Goal: Transaction & Acquisition: Purchase product/service

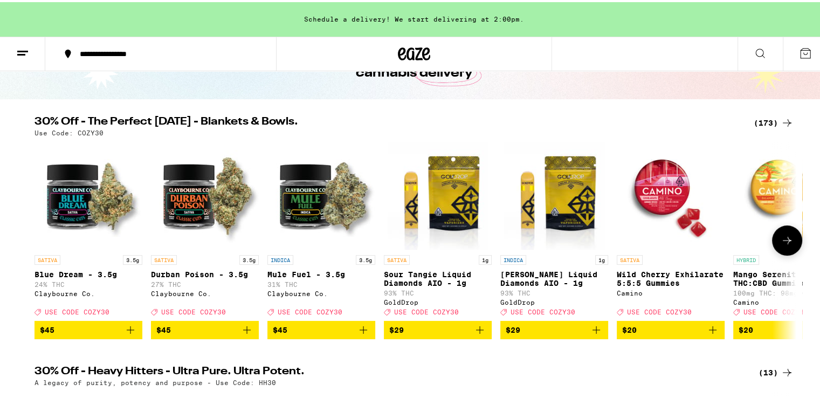
scroll to position [78, 0]
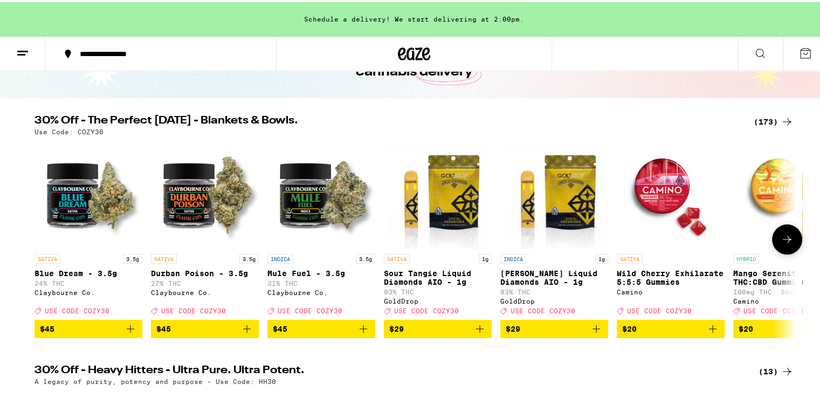
click at [788, 244] on icon at bounding box center [787, 237] width 13 height 13
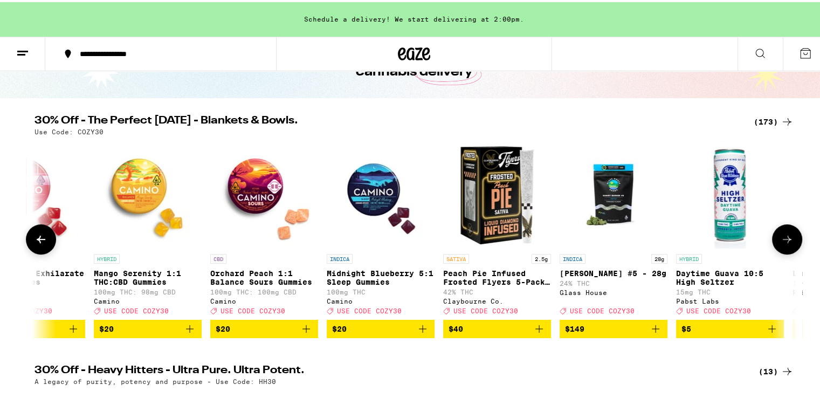
scroll to position [0, 642]
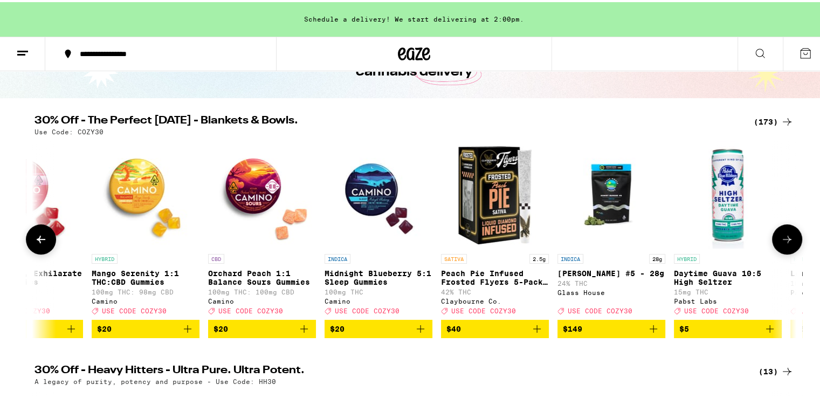
click at [788, 243] on icon at bounding box center [787, 237] width 13 height 13
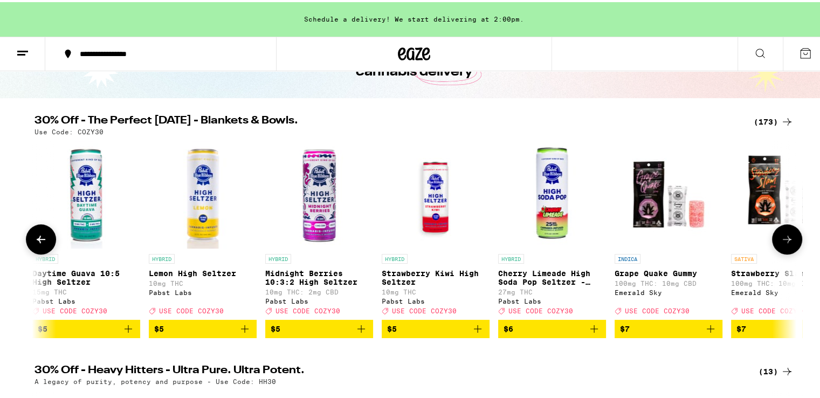
click at [788, 243] on icon at bounding box center [787, 237] width 13 height 13
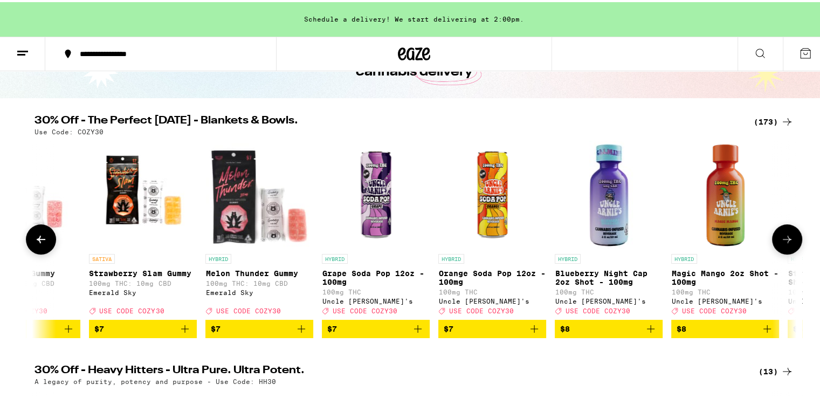
click at [788, 243] on icon at bounding box center [787, 237] width 13 height 13
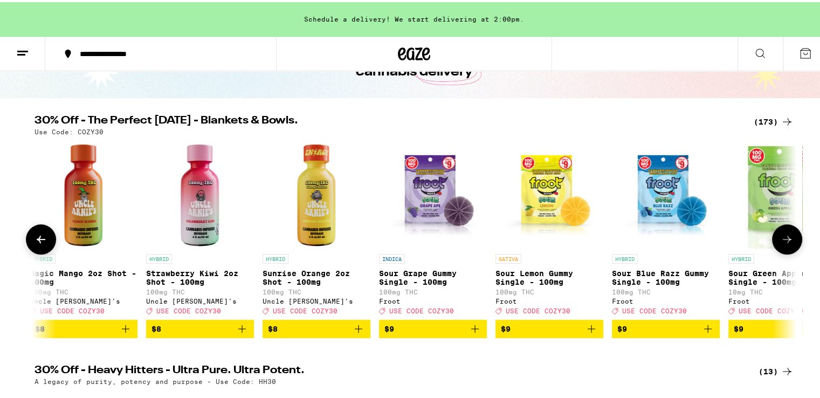
click at [788, 243] on icon at bounding box center [787, 237] width 13 height 13
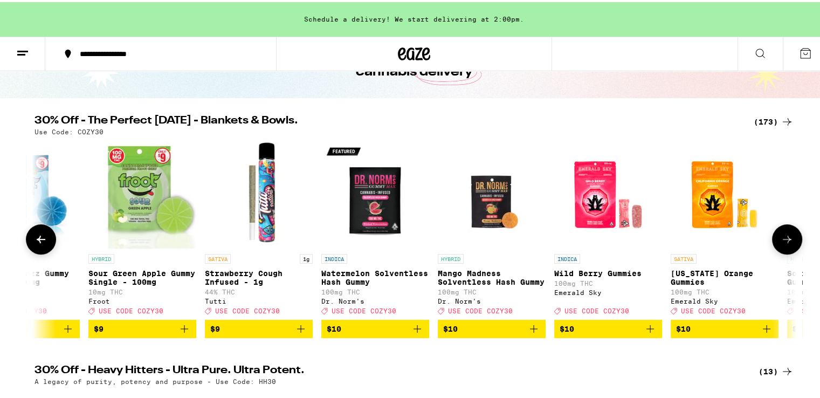
click at [788, 243] on icon at bounding box center [787, 237] width 13 height 13
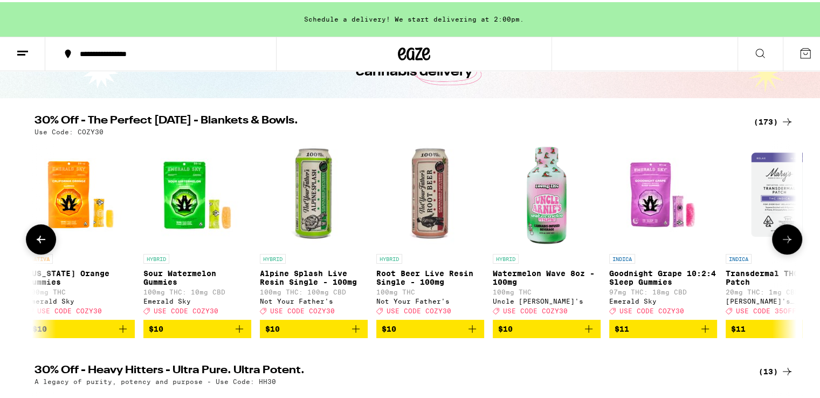
click at [788, 243] on icon at bounding box center [787, 237] width 13 height 13
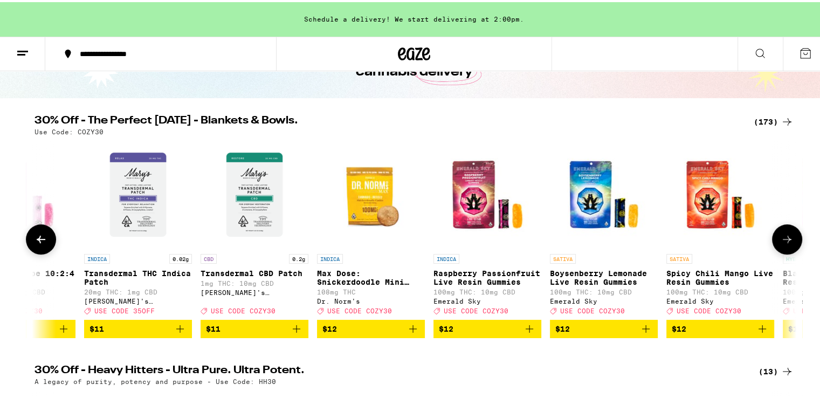
click at [788, 243] on icon at bounding box center [787, 237] width 13 height 13
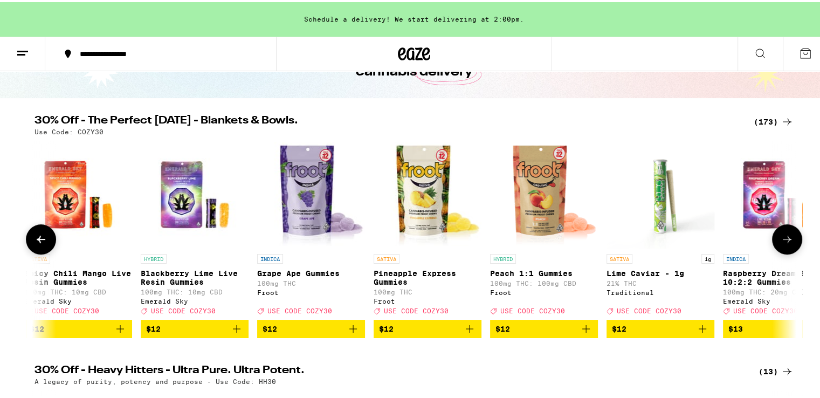
click at [788, 243] on icon at bounding box center [787, 237] width 13 height 13
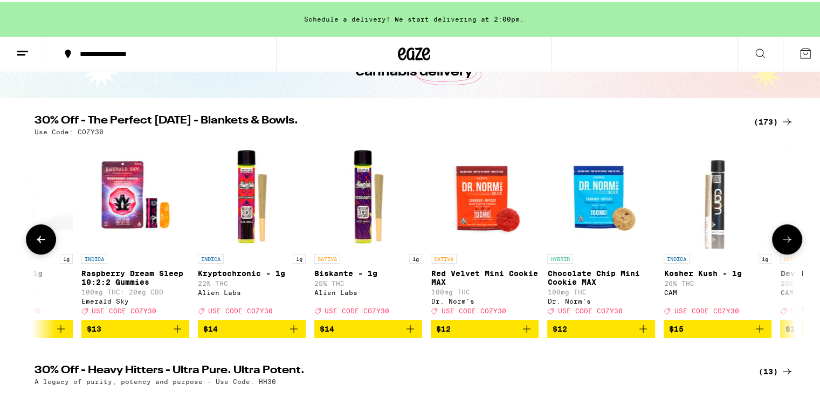
click at [788, 243] on icon at bounding box center [787, 237] width 13 height 13
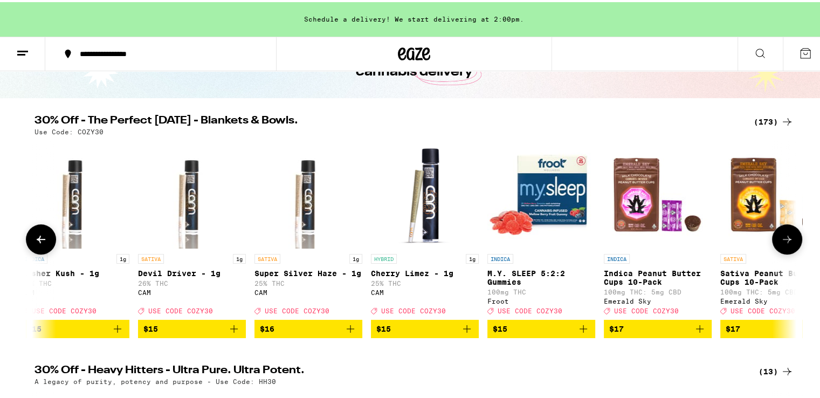
click at [788, 243] on icon at bounding box center [787, 237] width 13 height 13
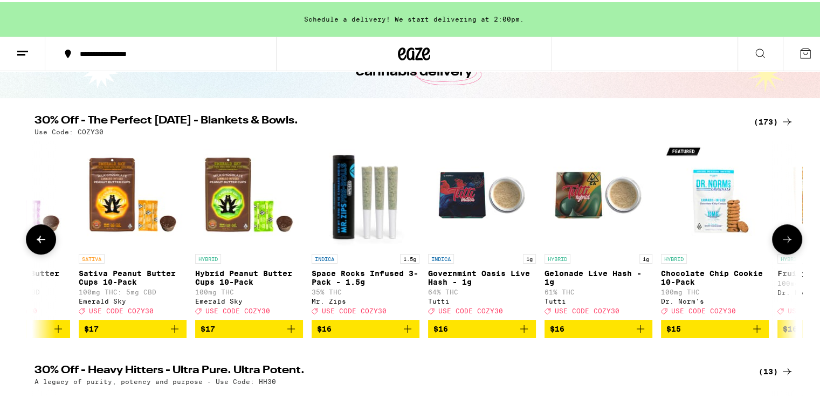
click at [788, 243] on icon at bounding box center [787, 237] width 13 height 13
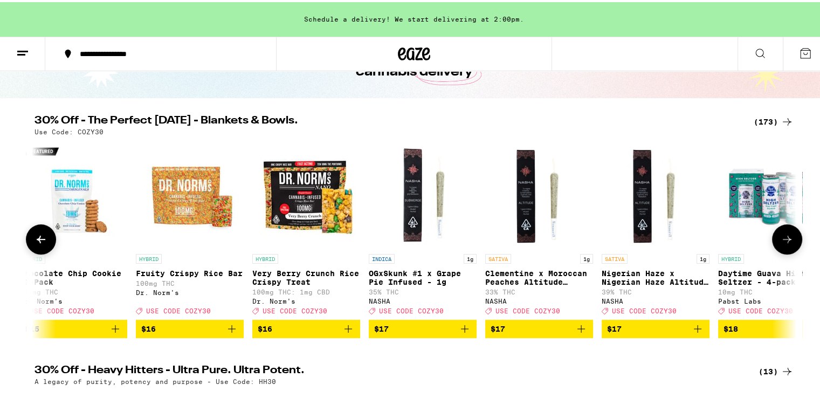
scroll to position [0, 7701]
click at [788, 243] on icon at bounding box center [787, 237] width 13 height 13
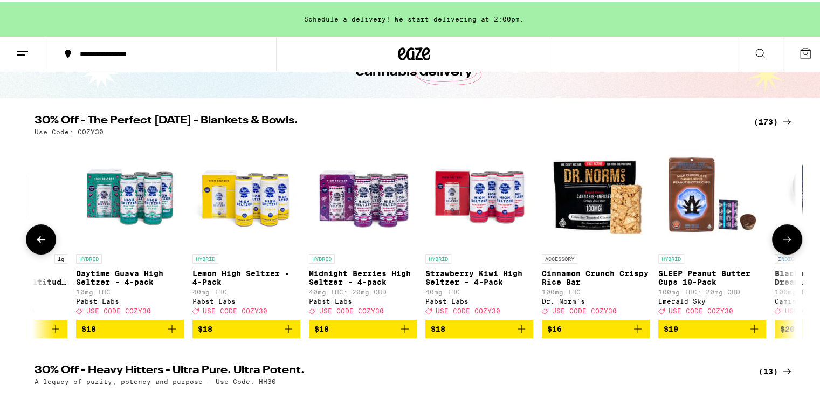
click at [788, 242] on icon at bounding box center [787, 237] width 13 height 13
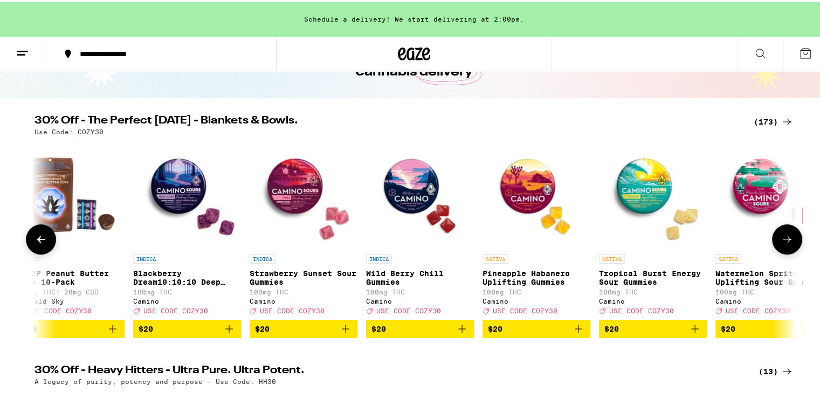
click at [788, 242] on icon at bounding box center [787, 237] width 13 height 13
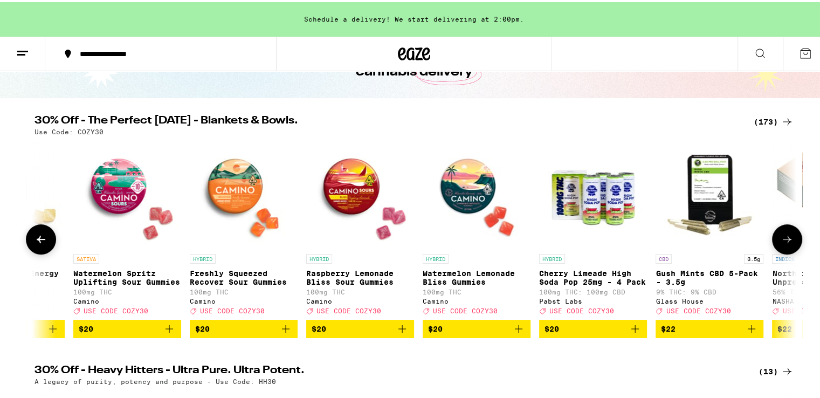
click at [788, 242] on icon at bounding box center [787, 237] width 13 height 13
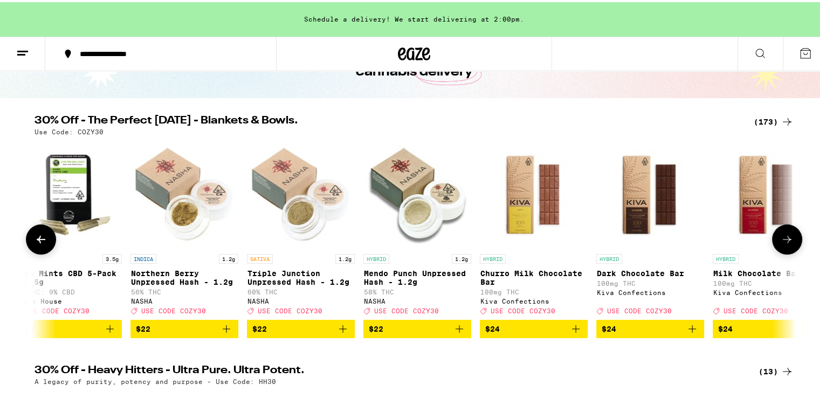
click at [788, 242] on icon at bounding box center [787, 237] width 13 height 13
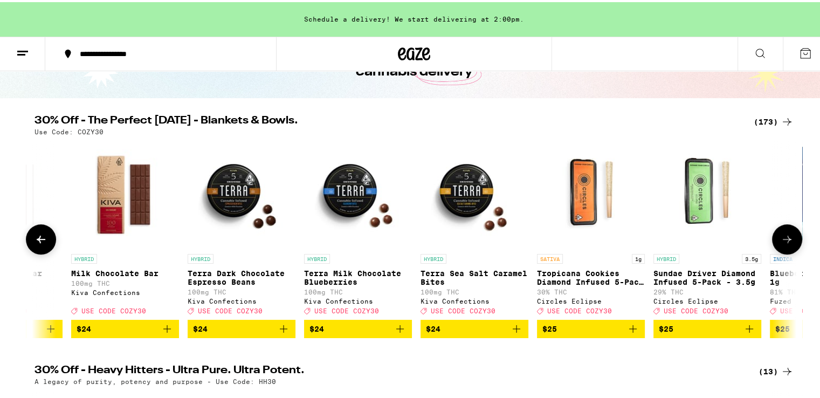
click at [788, 242] on icon at bounding box center [787, 237] width 13 height 13
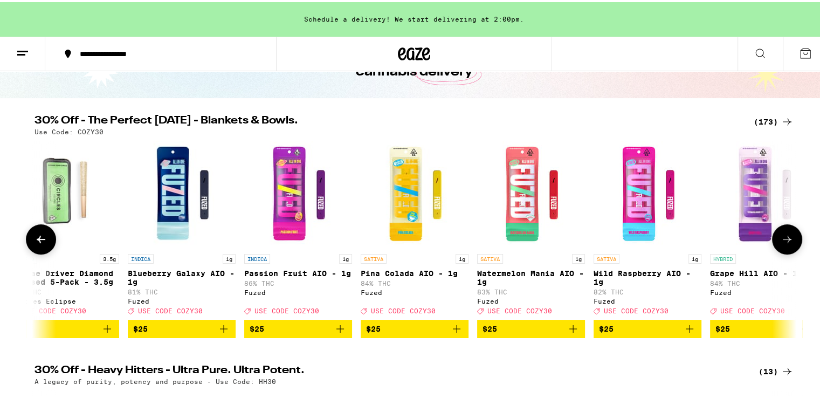
click at [788, 242] on icon at bounding box center [787, 237] width 13 height 13
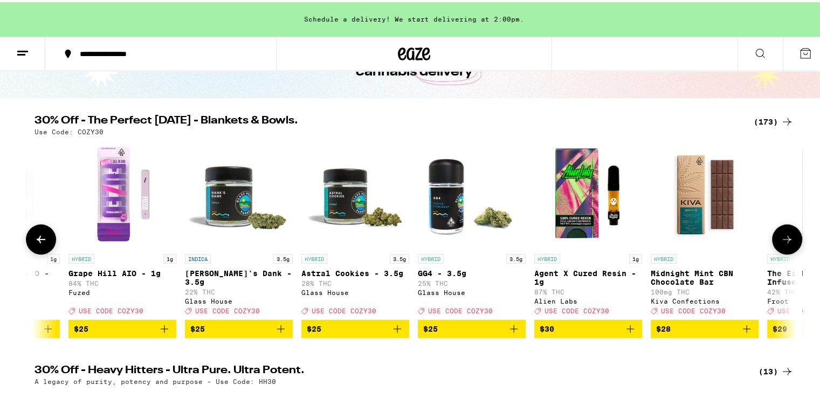
click at [788, 242] on icon at bounding box center [787, 237] width 13 height 13
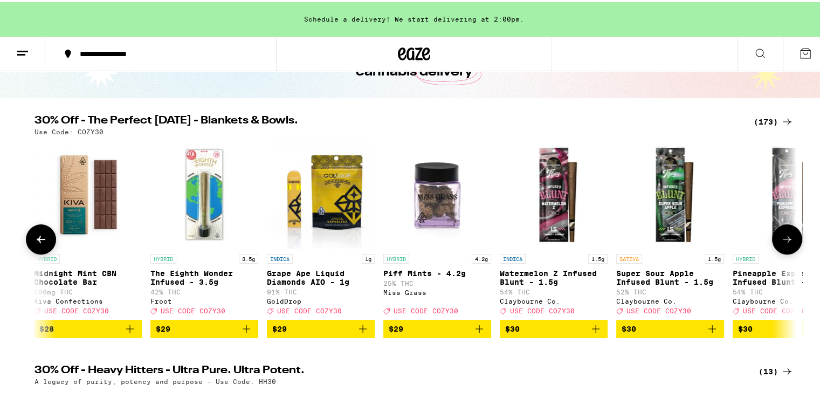
scroll to position [0, 12835]
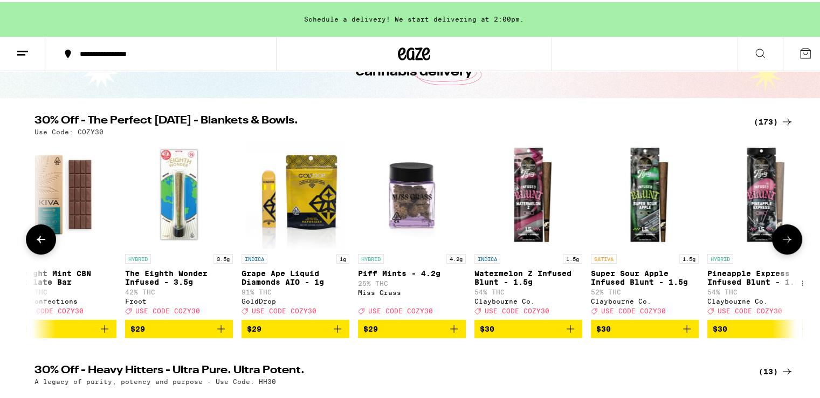
click at [37, 241] on icon at bounding box center [41, 237] width 9 height 8
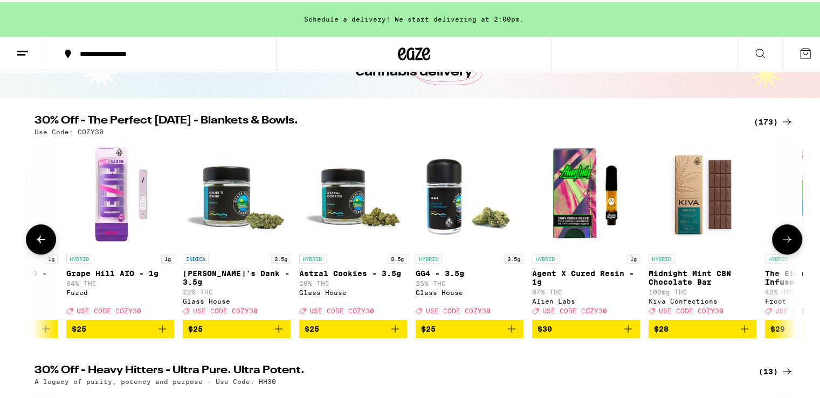
scroll to position [0, 12193]
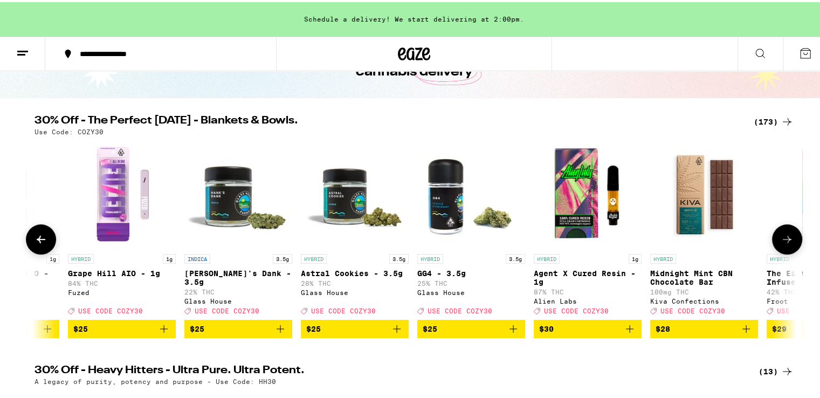
click at [785, 236] on icon at bounding box center [787, 237] width 13 height 13
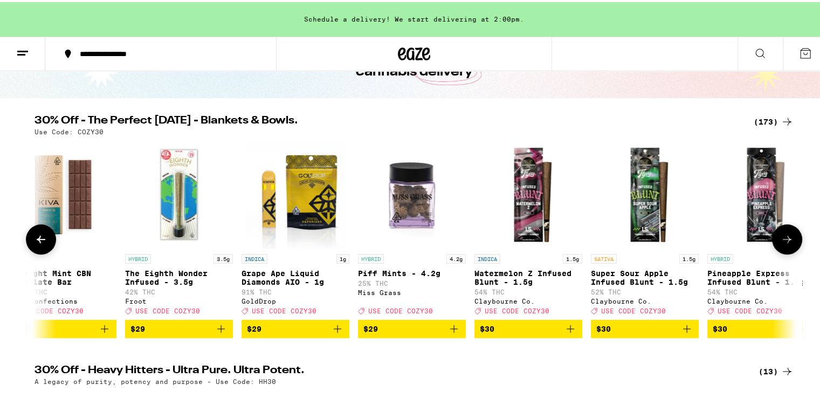
click at [785, 236] on icon at bounding box center [787, 237] width 13 height 13
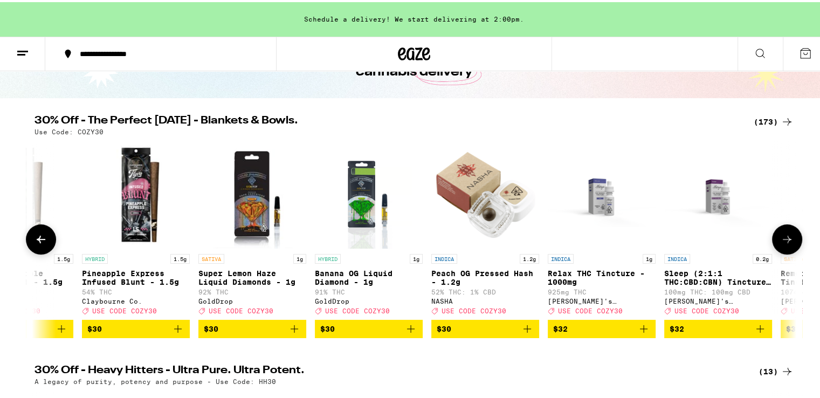
scroll to position [0, 13477]
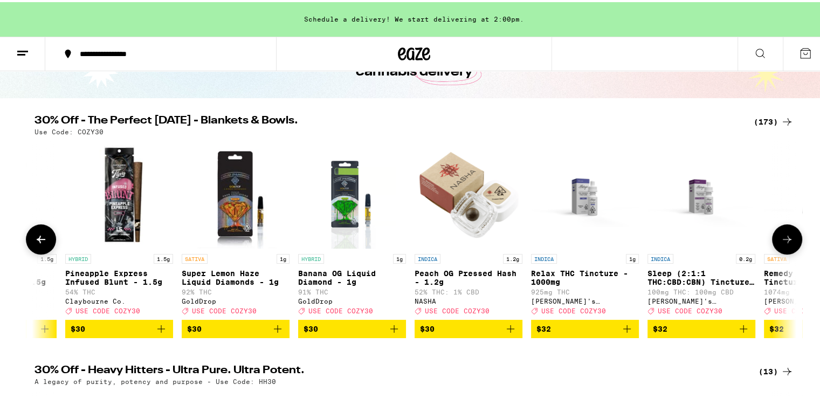
click at [785, 236] on icon at bounding box center [787, 237] width 13 height 13
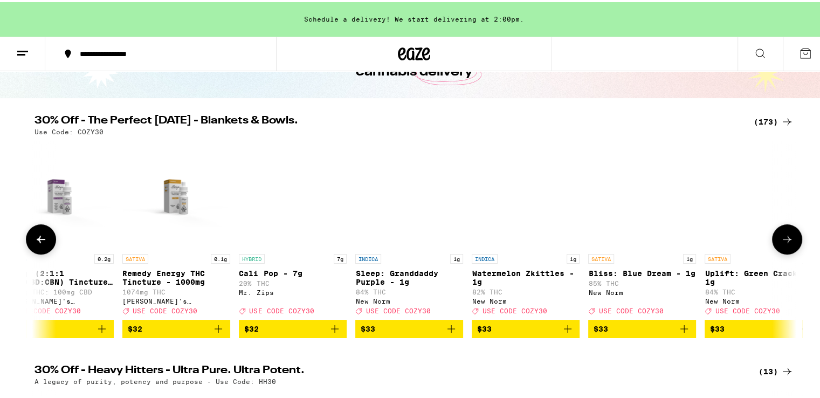
click at [783, 237] on icon at bounding box center [787, 237] width 13 height 13
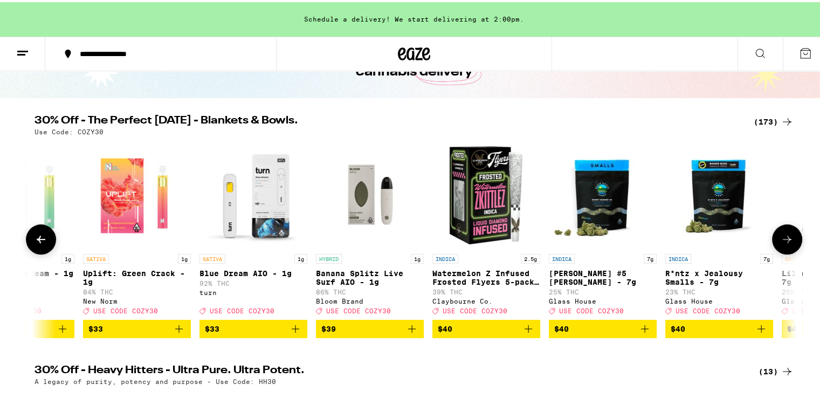
scroll to position [0, 14761]
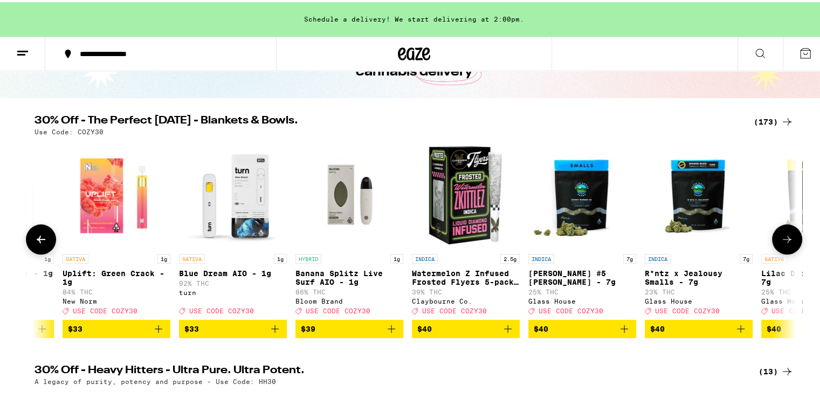
click at [784, 237] on icon at bounding box center [787, 237] width 13 height 13
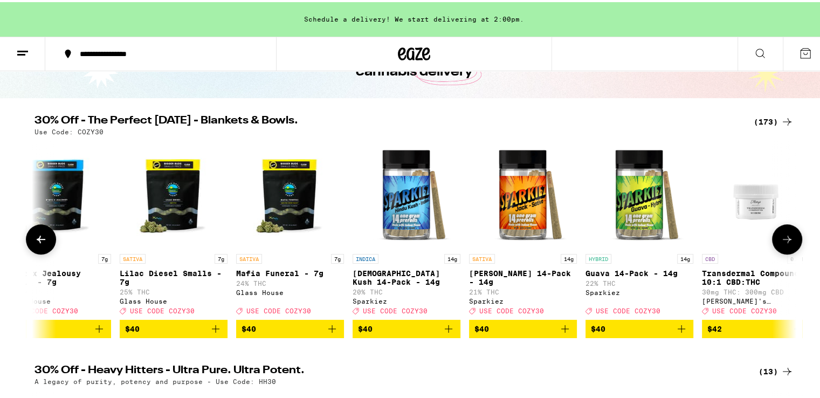
click at [787, 239] on icon at bounding box center [787, 237] width 13 height 13
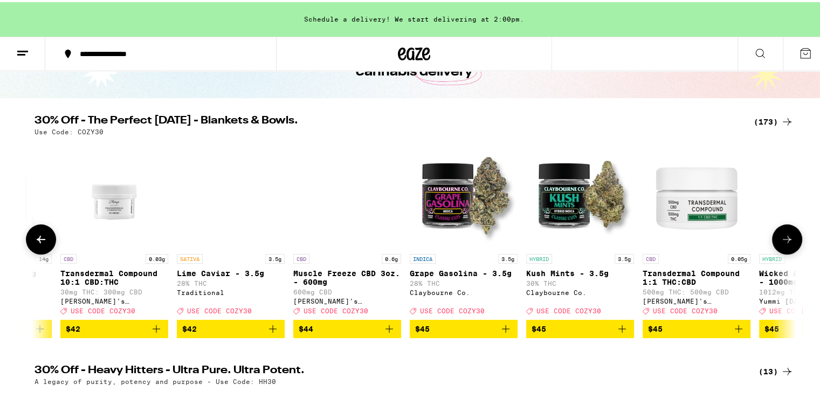
click at [787, 239] on icon at bounding box center [787, 237] width 13 height 13
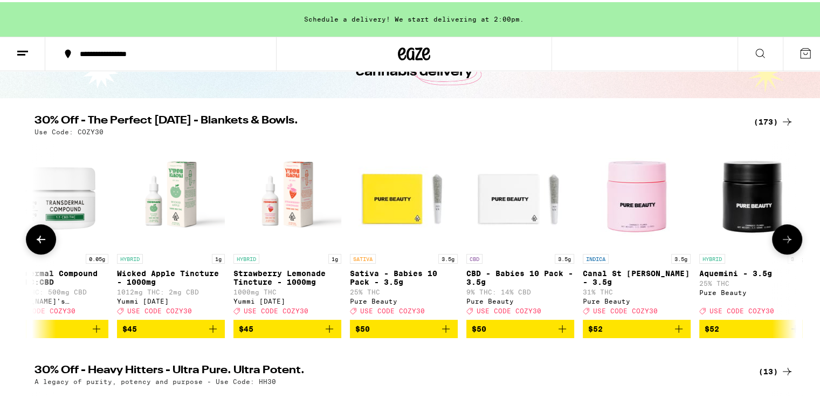
click at [789, 244] on icon at bounding box center [787, 237] width 13 height 13
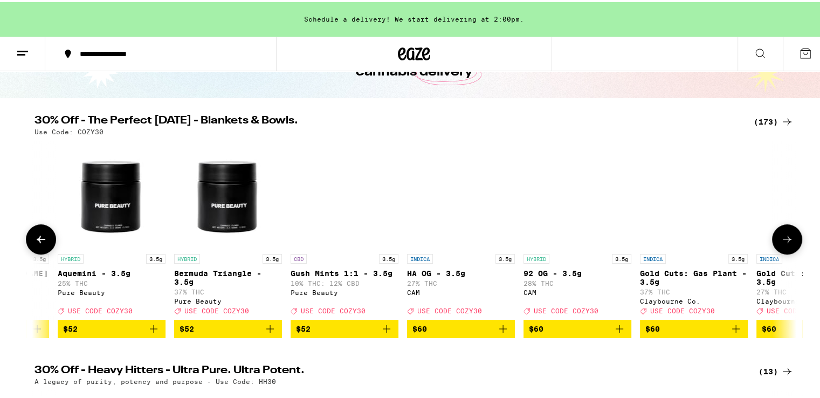
click at [789, 244] on icon at bounding box center [787, 237] width 13 height 13
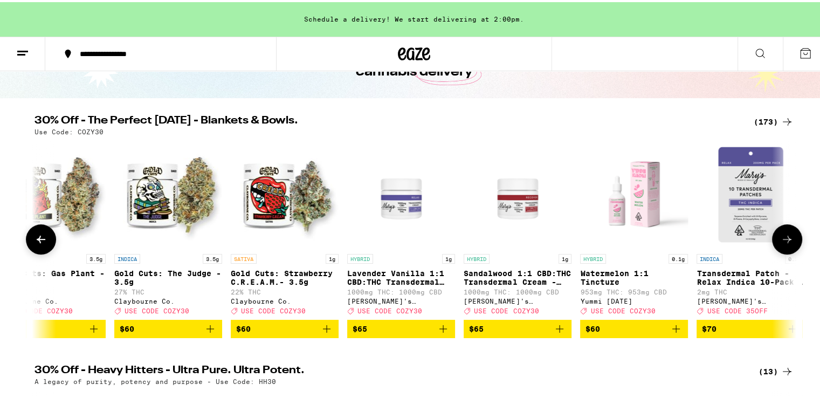
click at [789, 240] on icon at bounding box center [787, 237] width 13 height 13
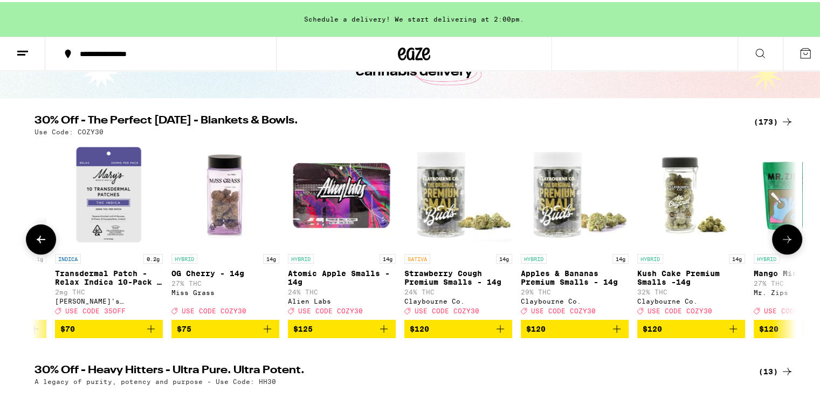
click at [790, 240] on button at bounding box center [787, 237] width 30 height 30
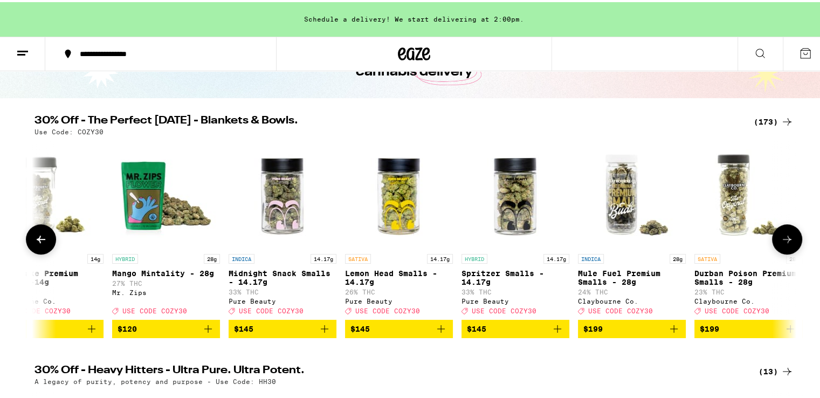
click at [790, 240] on button at bounding box center [787, 237] width 30 height 30
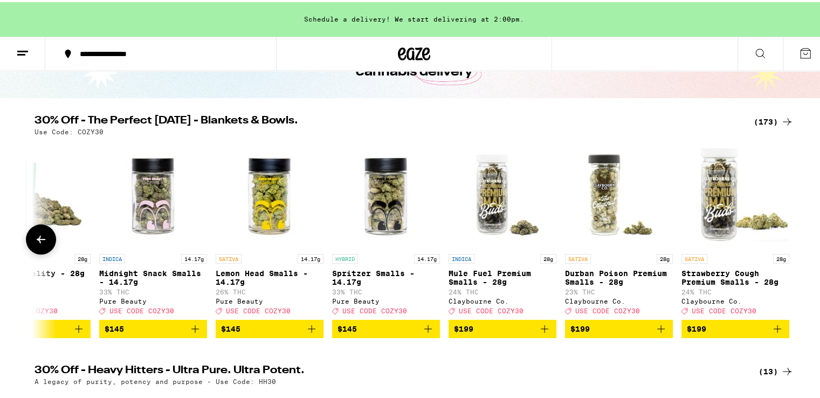
scroll to position [0, 19386]
